Goal: Communication & Community: Answer question/provide support

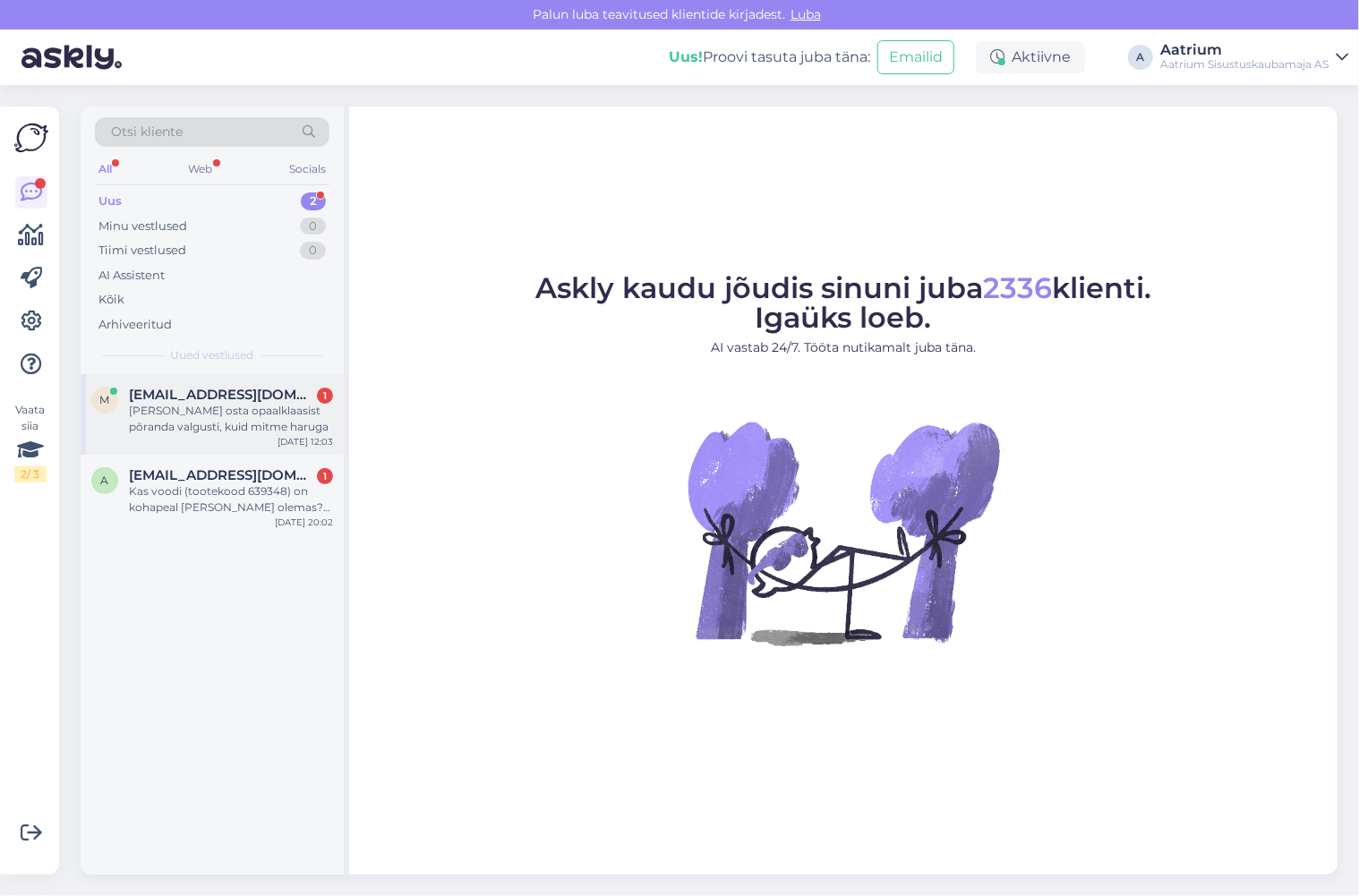
click at [208, 387] on span "[EMAIL_ADDRESS][DOMAIN_NAME]" at bounding box center [222, 394] width 186 height 16
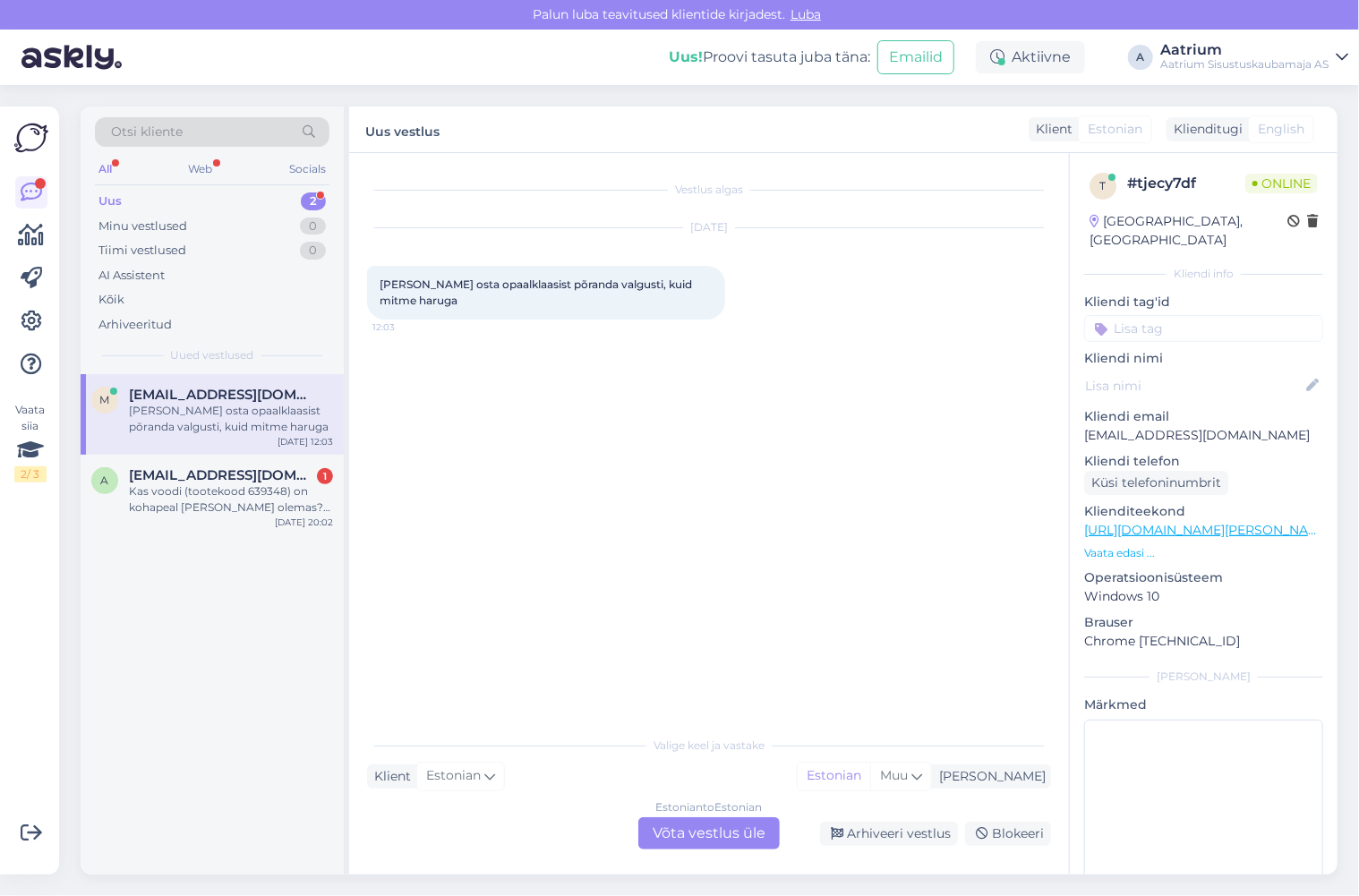
click at [1245, 521] on link "[URL][DOMAIN_NAME][PERSON_NAME]" at bounding box center [1208, 529] width 247 height 16
click at [261, 508] on div "Kas voodi (tootekood 639348) on kohapeal [PERSON_NAME] olemas? Kui näidist ei o…" at bounding box center [231, 499] width 204 height 32
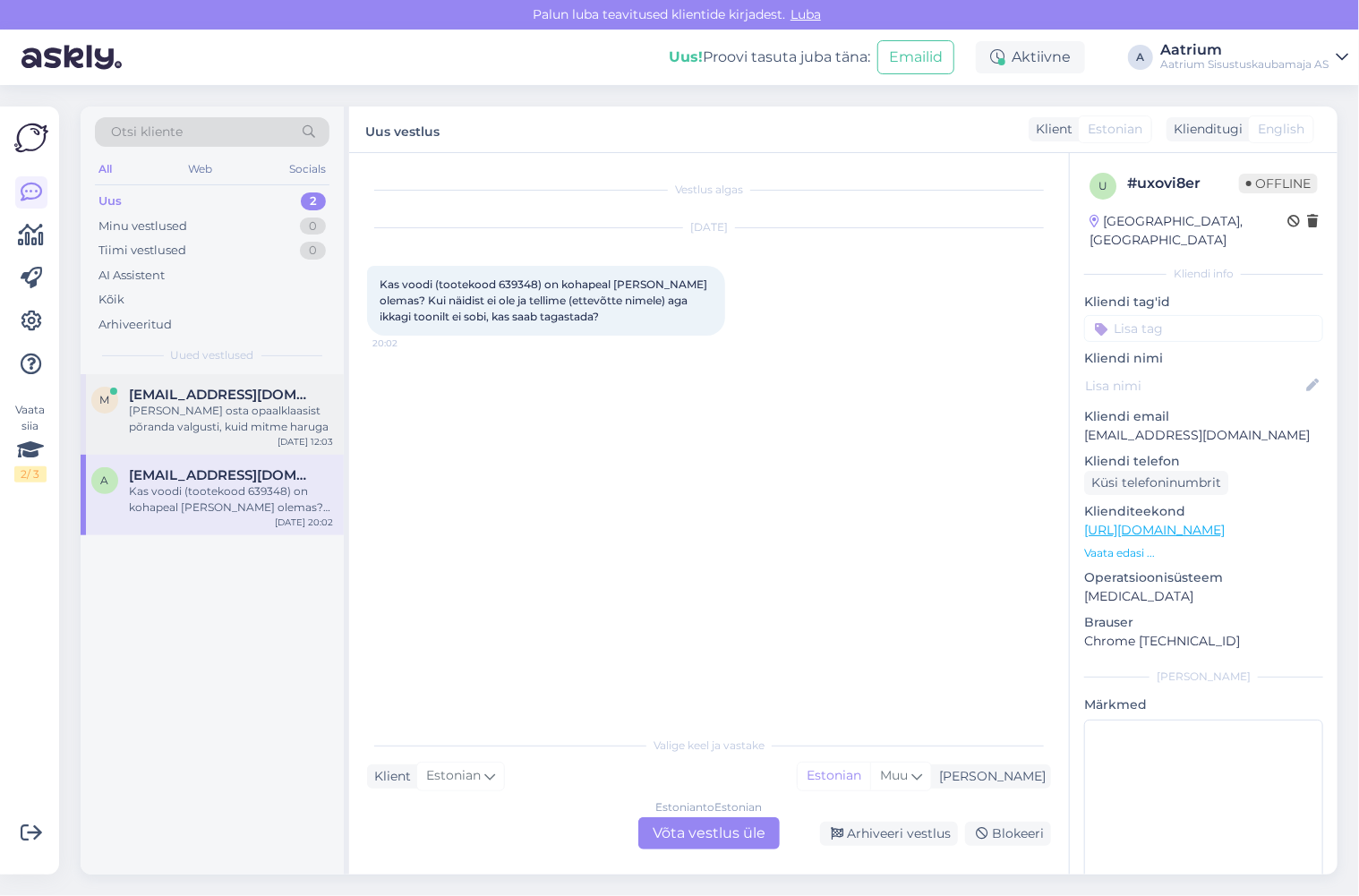
click at [197, 415] on div "[PERSON_NAME] osta opaalklaasist põranda valgusti, kuid mitme haruga" at bounding box center [231, 418] width 204 height 32
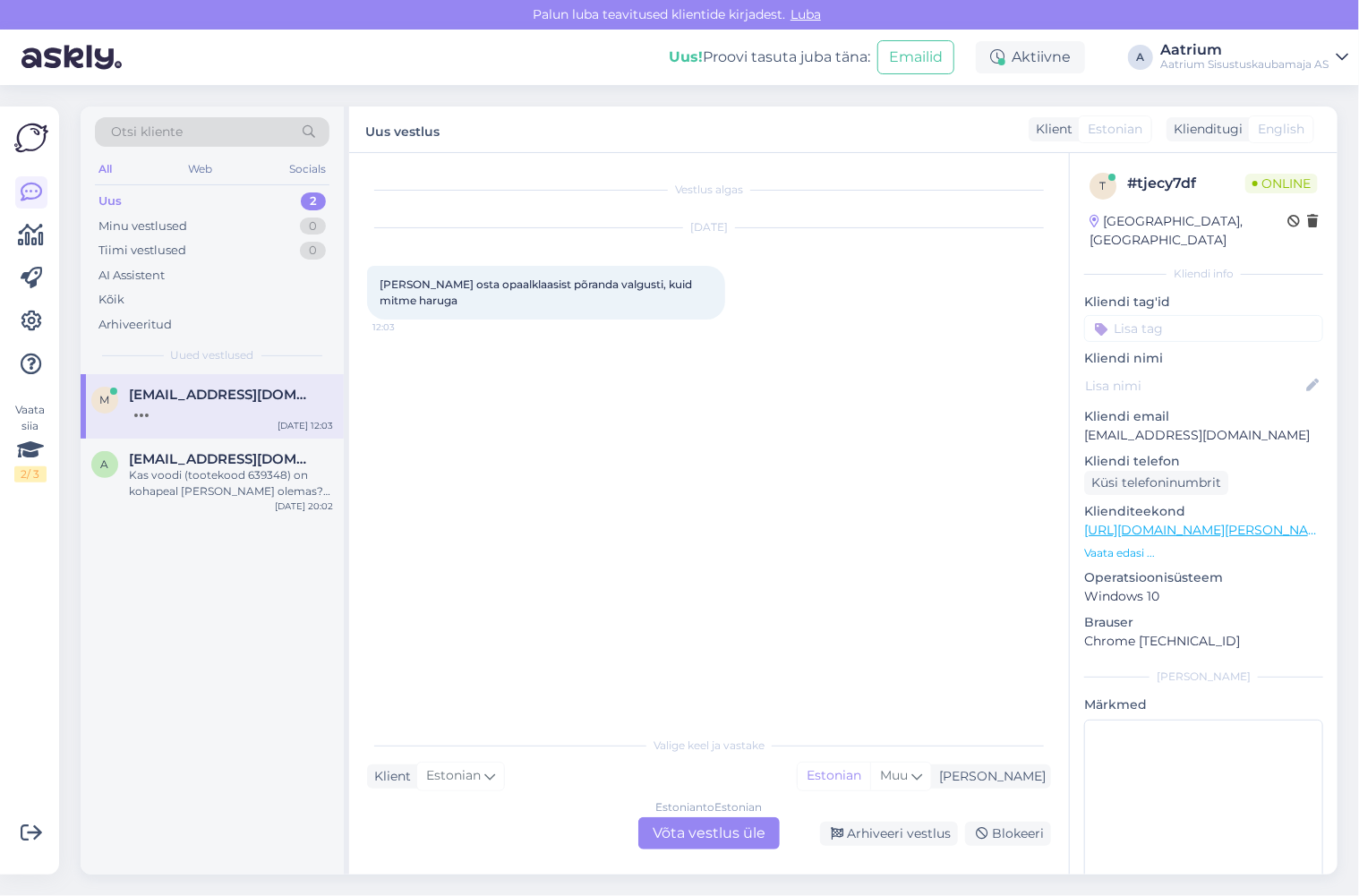
click at [662, 838] on div "Estonian to Estonian Võta vestlus üle" at bounding box center [708, 832] width 141 height 32
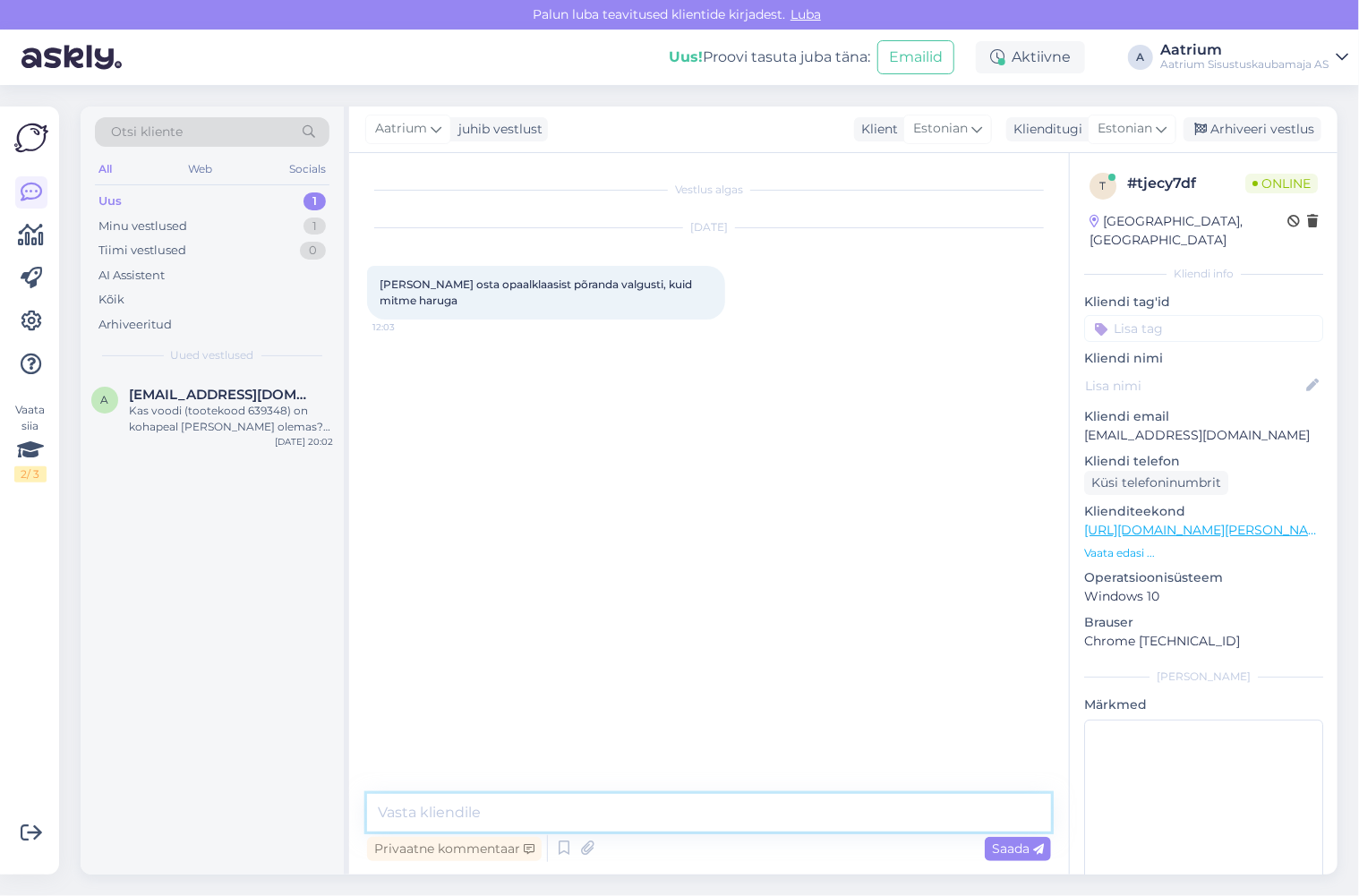
click at [570, 812] on textarea at bounding box center [709, 812] width 684 height 38
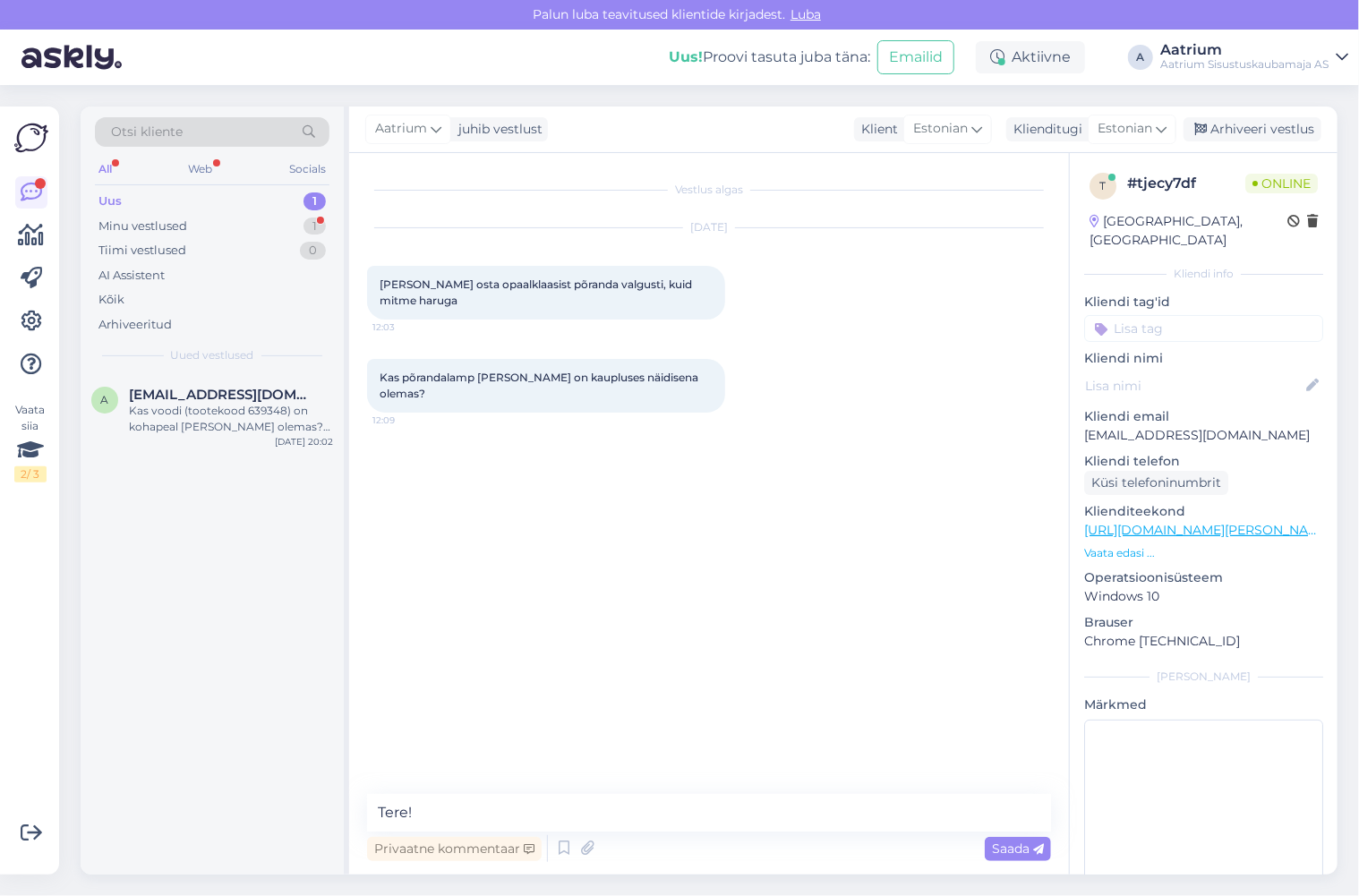
click at [1254, 521] on link "[URL][DOMAIN_NAME][PERSON_NAME]" at bounding box center [1208, 529] width 247 height 16
click at [436, 812] on textarea "Tere!" at bounding box center [709, 812] width 684 height 38
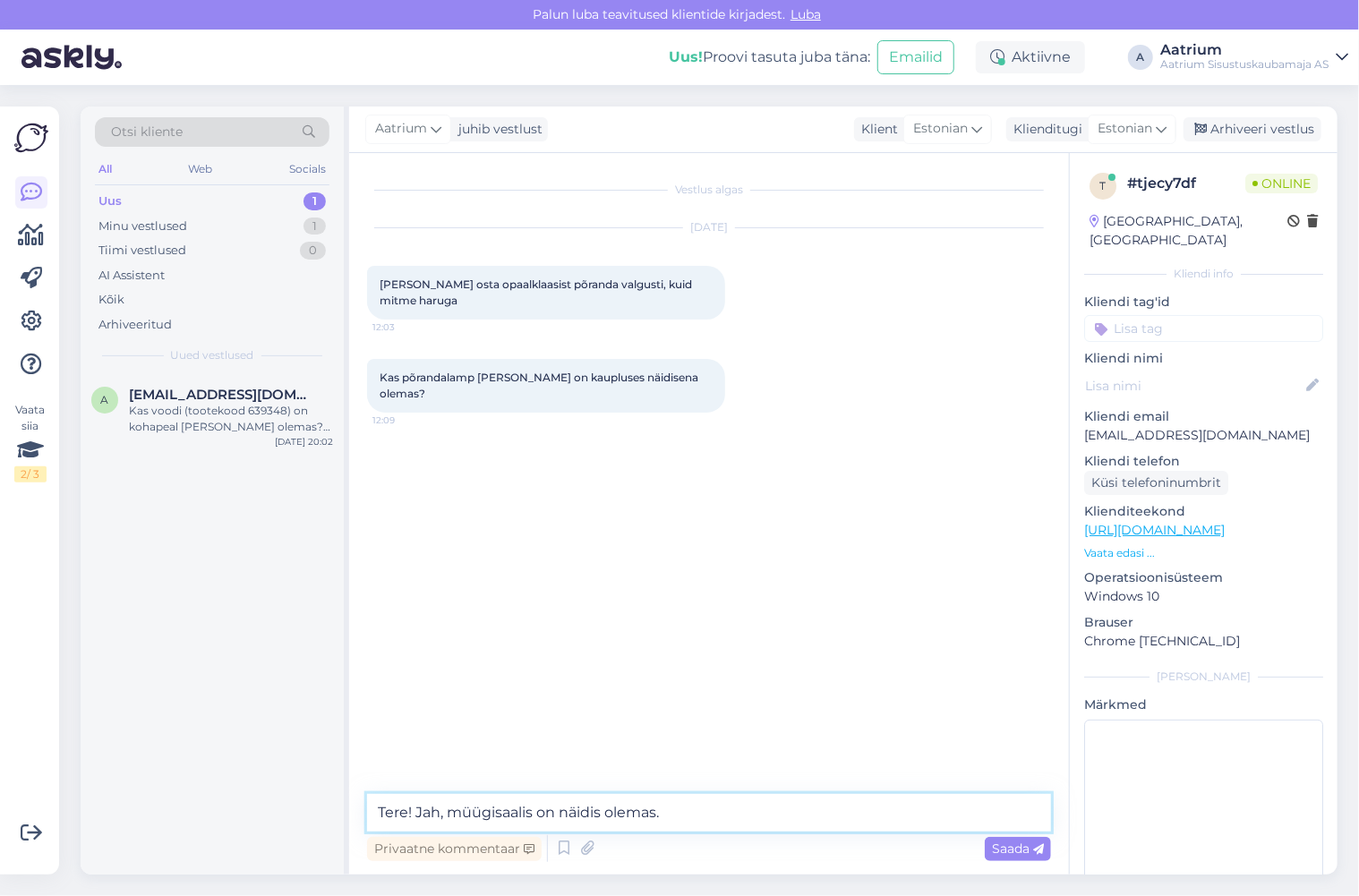
click at [563, 814] on textarea "Tere! Jah, müügisaalis on näidis olemas." at bounding box center [709, 812] width 684 height 38
click at [681, 812] on textarea "Tere! Jah, müügisaalis peaks näidis olemas." at bounding box center [709, 812] width 684 height 38
click at [631, 813] on textarea "Tere! Jah, müügisaalis peaks näidis olema." at bounding box center [709, 812] width 684 height 38
type textarea "Tere! Jah, müügisaalis peaks näidis väljas olema."
click at [1006, 844] on span "Saada" at bounding box center [1017, 848] width 52 height 16
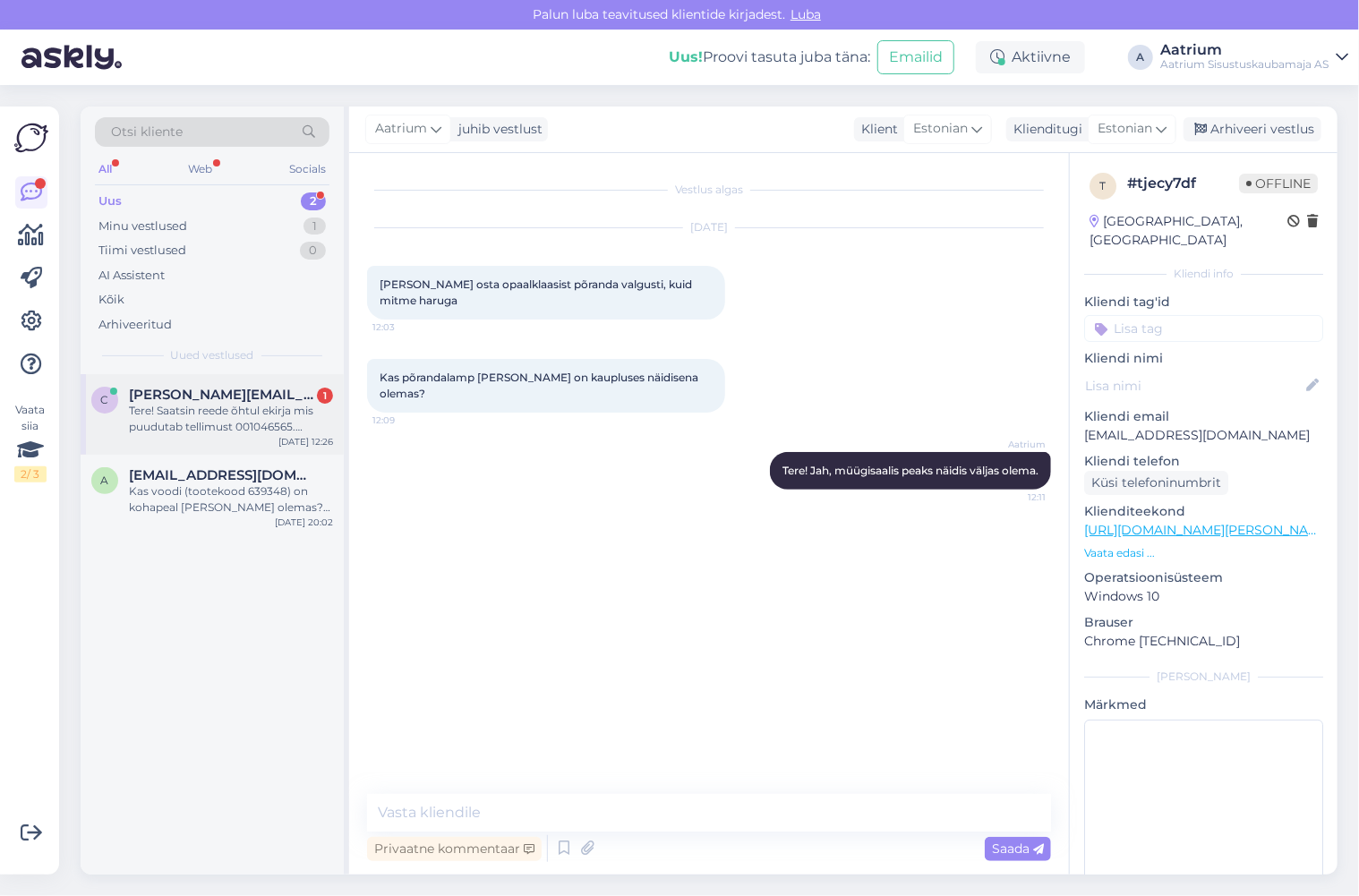
click at [222, 422] on div "Tere! Saatsin reede õhtul ekirja mis puudutab tellimust 001046565. Palusin sell…" at bounding box center [231, 418] width 204 height 32
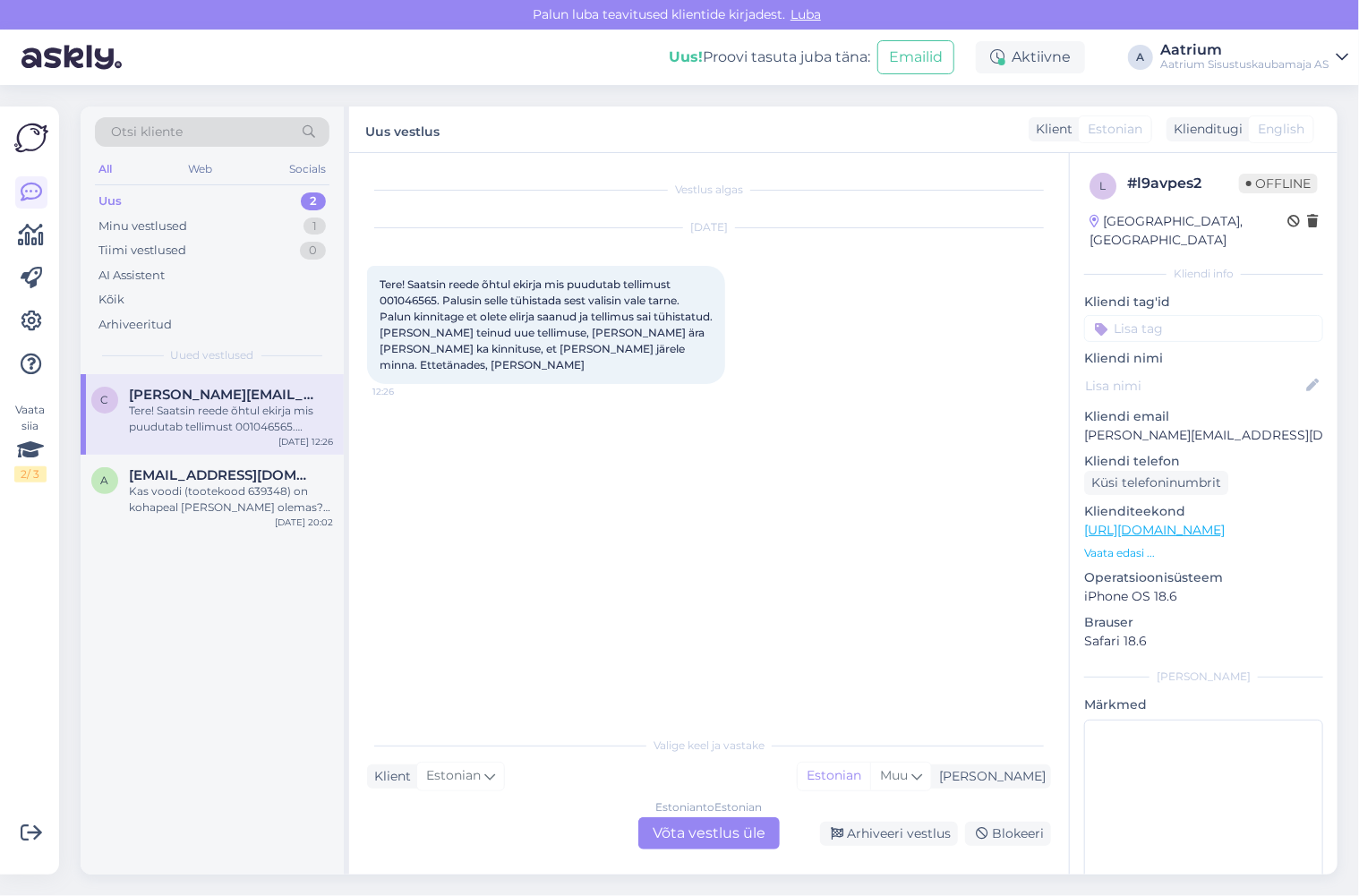
click at [470, 564] on div "Vestlus algas [DATE] Tere! Saatsin reede õhtul ekirja mis puudutab tellimust 00…" at bounding box center [717, 440] width 700 height 540
click at [872, 838] on div "Arhiveeri vestlus" at bounding box center [888, 833] width 138 height 24
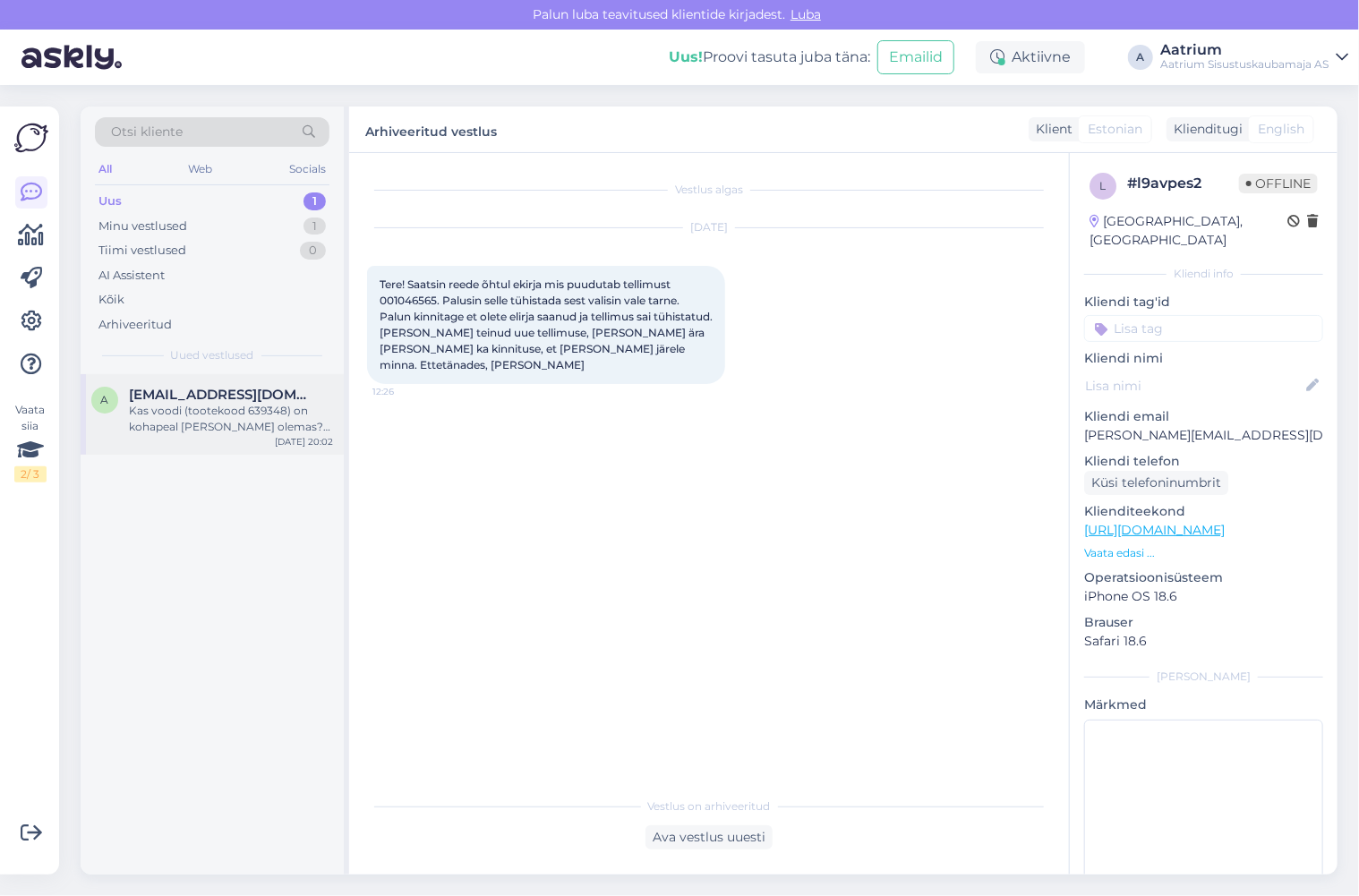
click at [162, 422] on div "Kas voodi (tootekood 639348) on kohapeal [PERSON_NAME] olemas? Kui näidist ei o…" at bounding box center [231, 418] width 204 height 32
